Goal: Information Seeking & Learning: Understand process/instructions

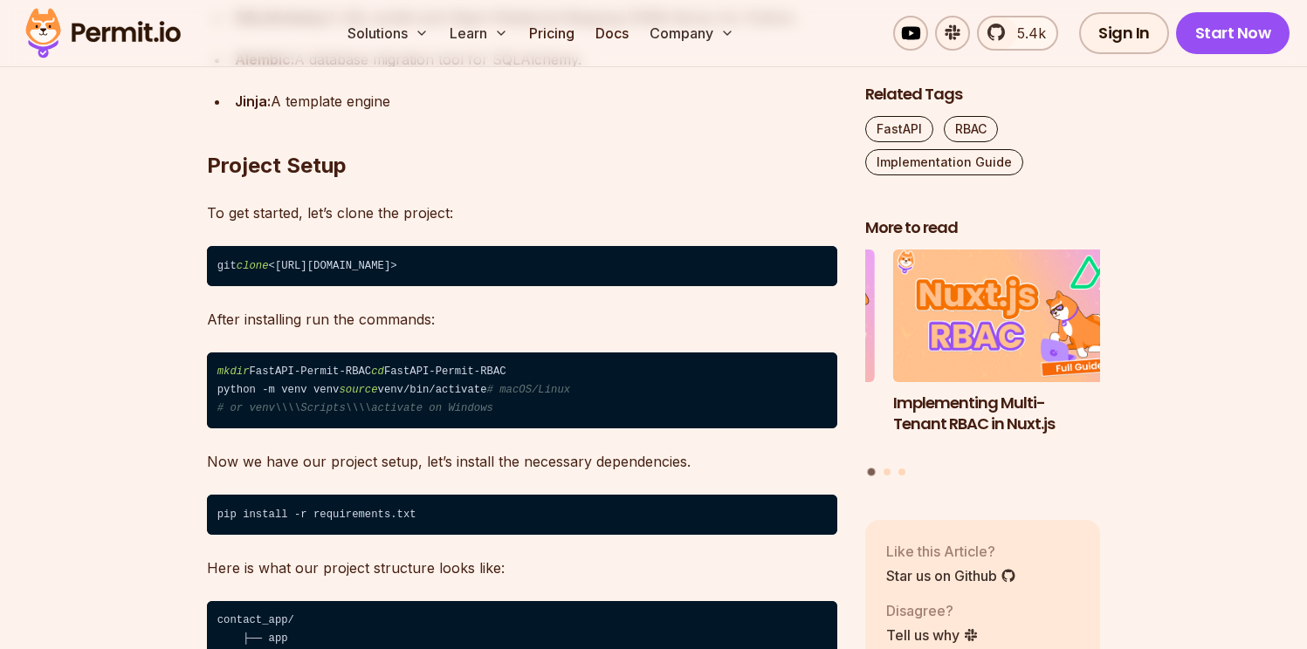
scroll to position [2115, 0]
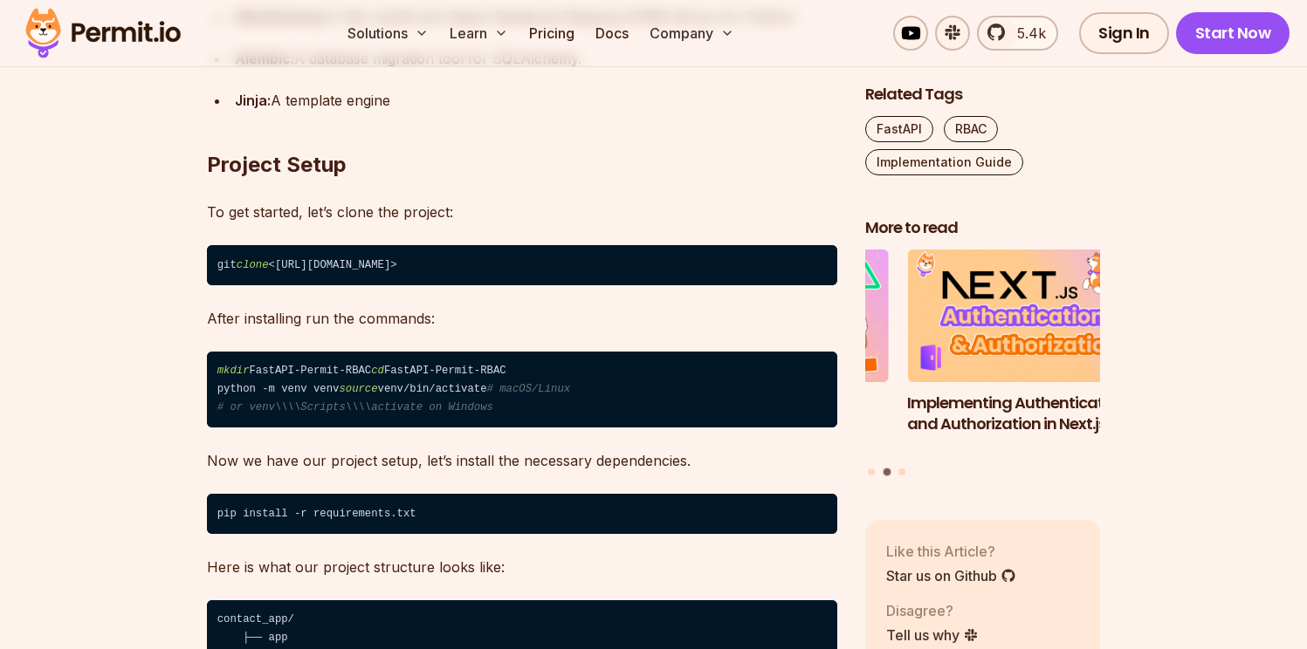
click at [605, 269] on code "git clone <[URL][DOMAIN_NAME]>" at bounding box center [522, 265] width 630 height 40
click at [663, 276] on code "git clone <[URL][DOMAIN_NAME]>" at bounding box center [522, 265] width 630 height 40
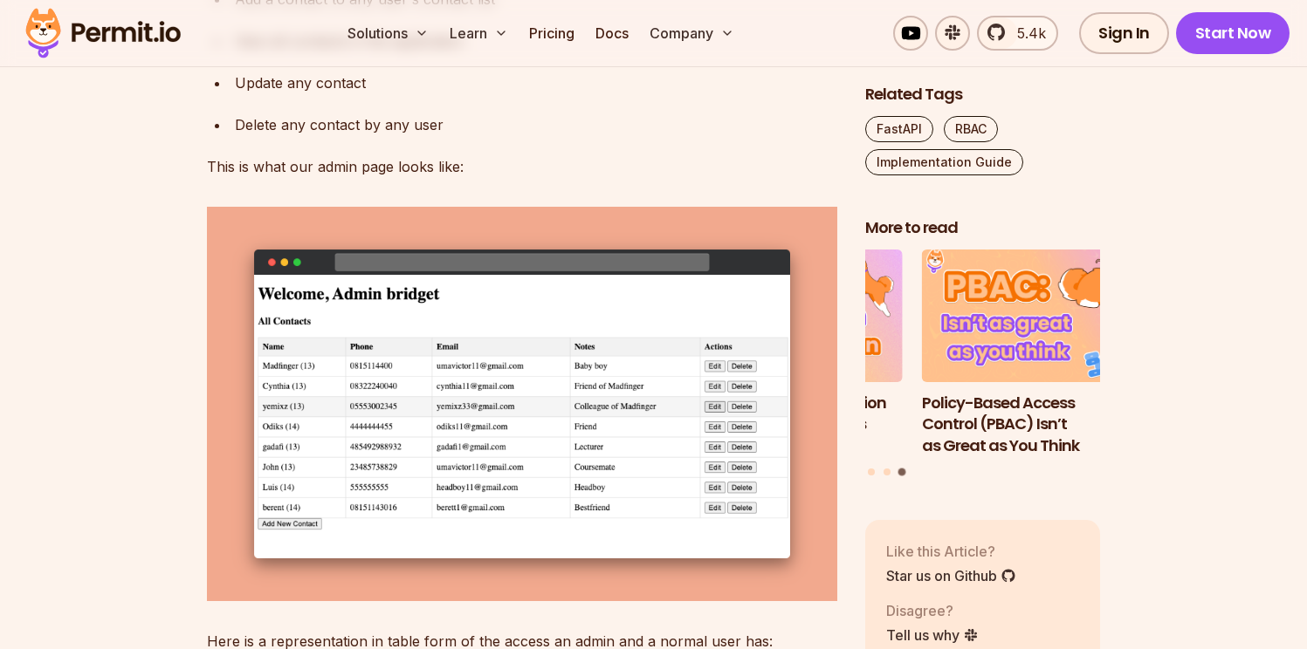
scroll to position [3309, 0]
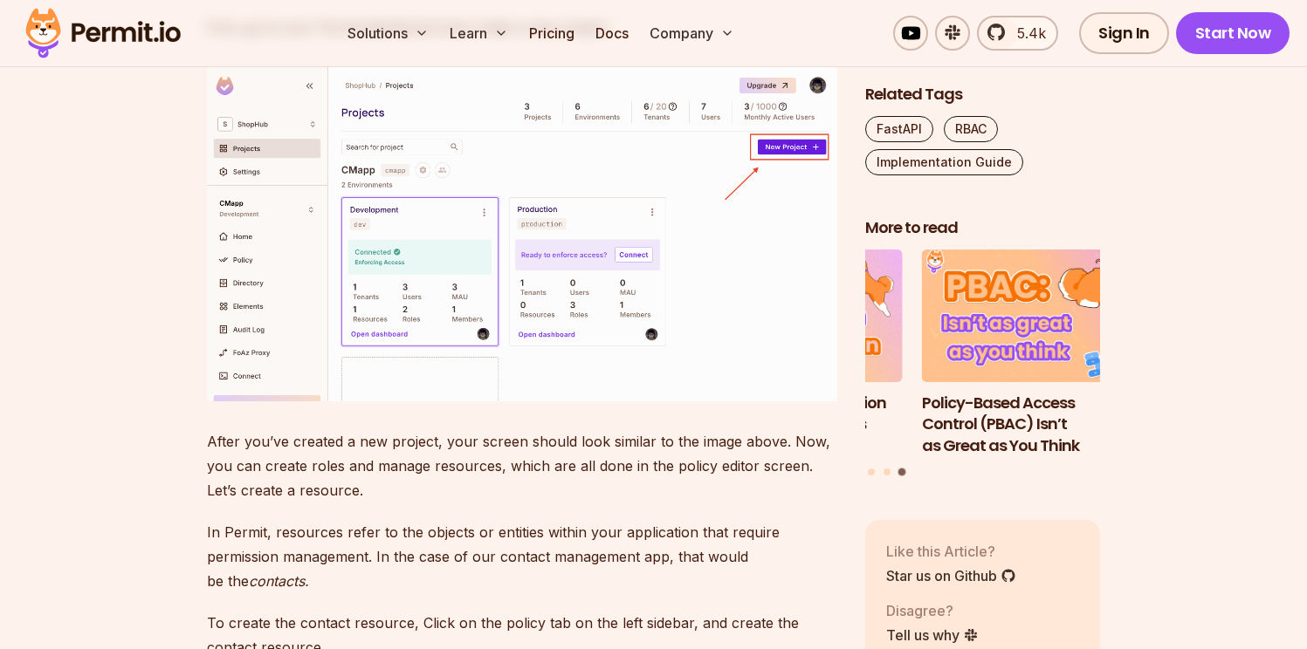
scroll to position [5076, 0]
